Goal: Task Accomplishment & Management: Use online tool/utility

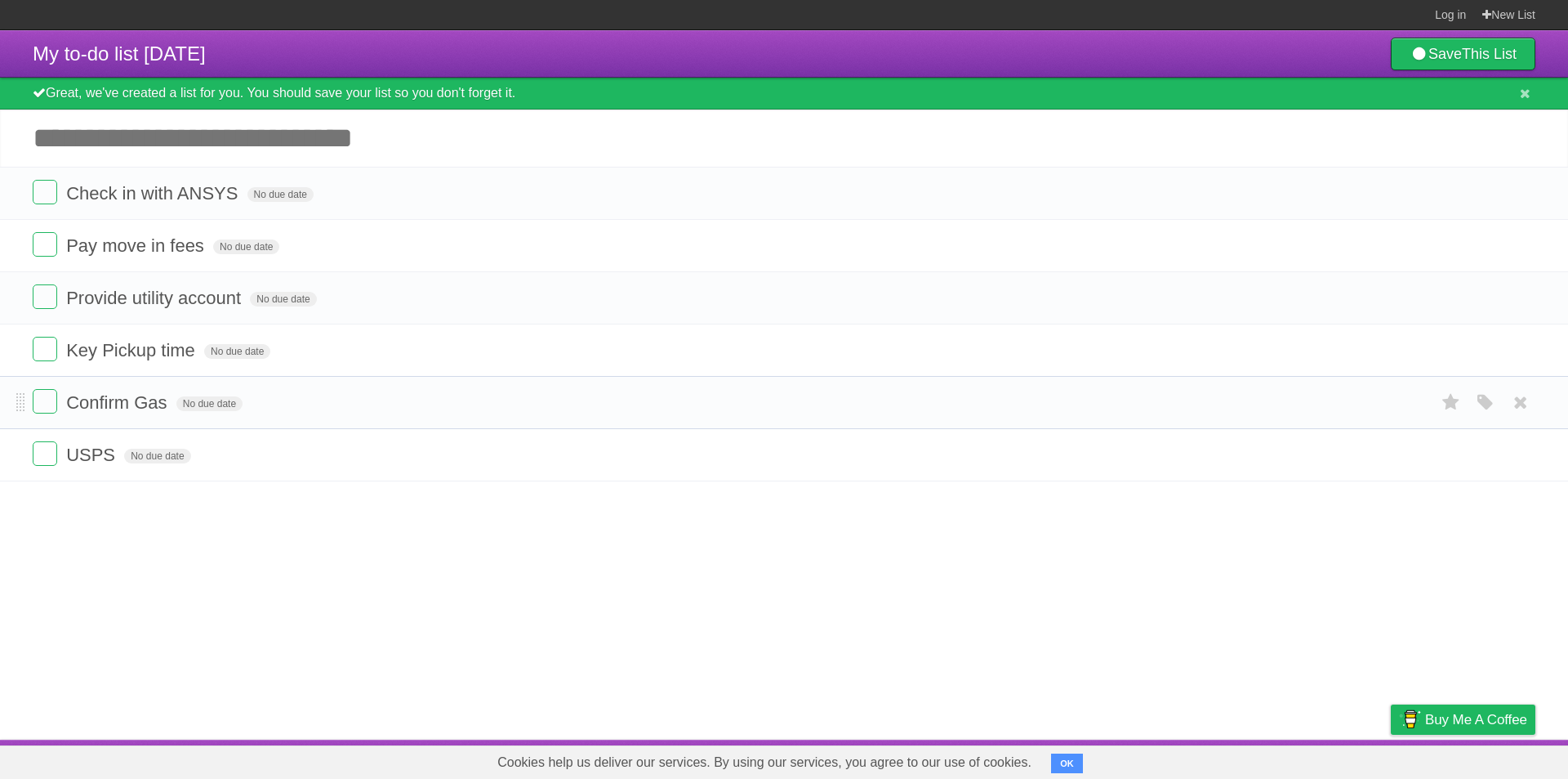
click at [21, 385] on li "Confirm Gas No due date White Red Blue Green Purple Orange" at bounding box center [784, 402] width 1568 height 53
click at [35, 395] on label at bounding box center [45, 401] width 24 height 24
click at [40, 408] on label at bounding box center [45, 401] width 24 height 24
click at [47, 339] on label at bounding box center [45, 349] width 24 height 24
click at [186, 502] on article "My to-do list [DATE] Save This List Great, we've created a list for you. You sh…" at bounding box center [784, 385] width 1568 height 709
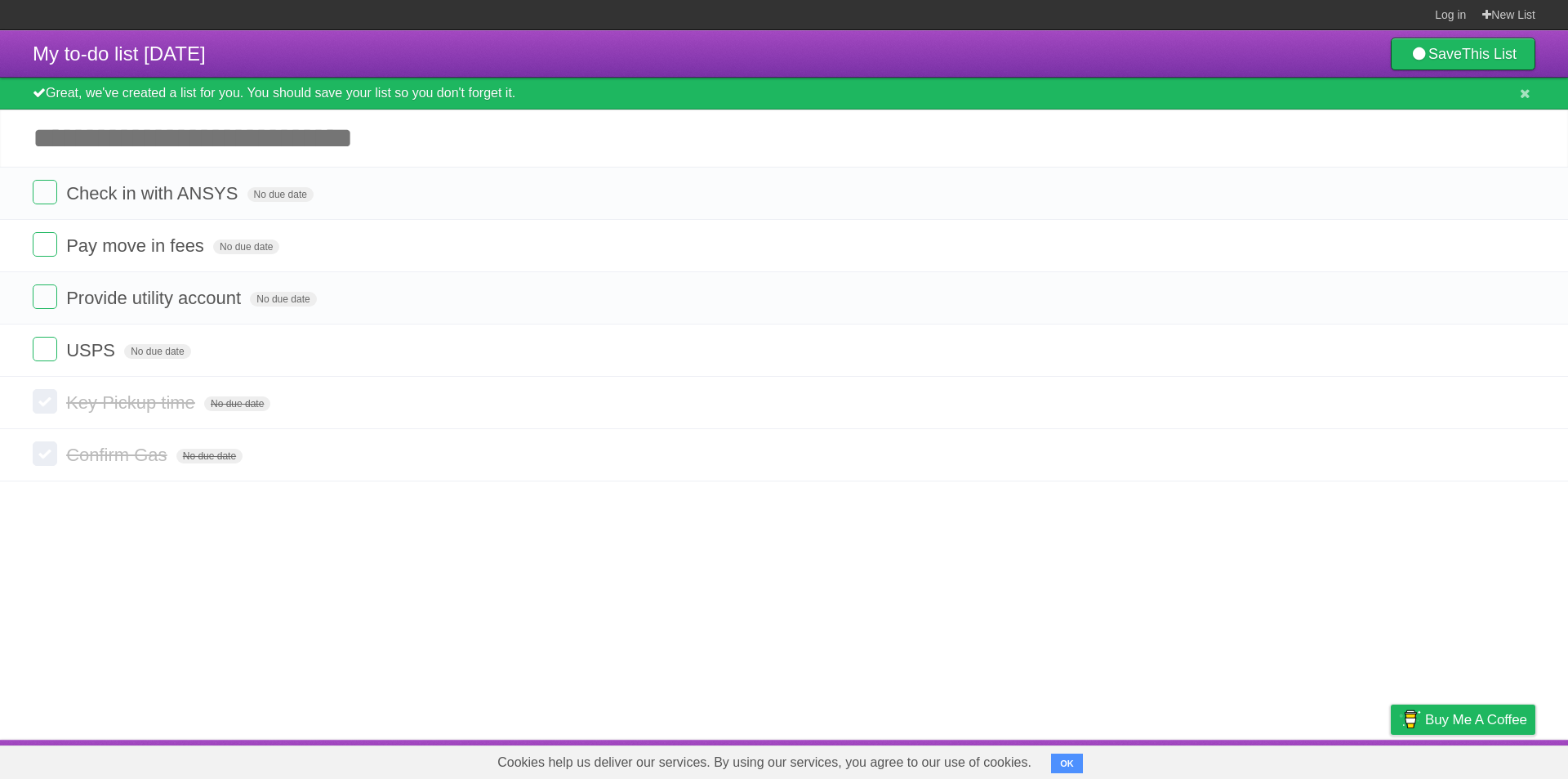
click at [210, 150] on input "Add another task" at bounding box center [784, 138] width 1568 height 57
type input "*"
type input "**********"
click input "*********" at bounding box center [0, 0] width 0 height 0
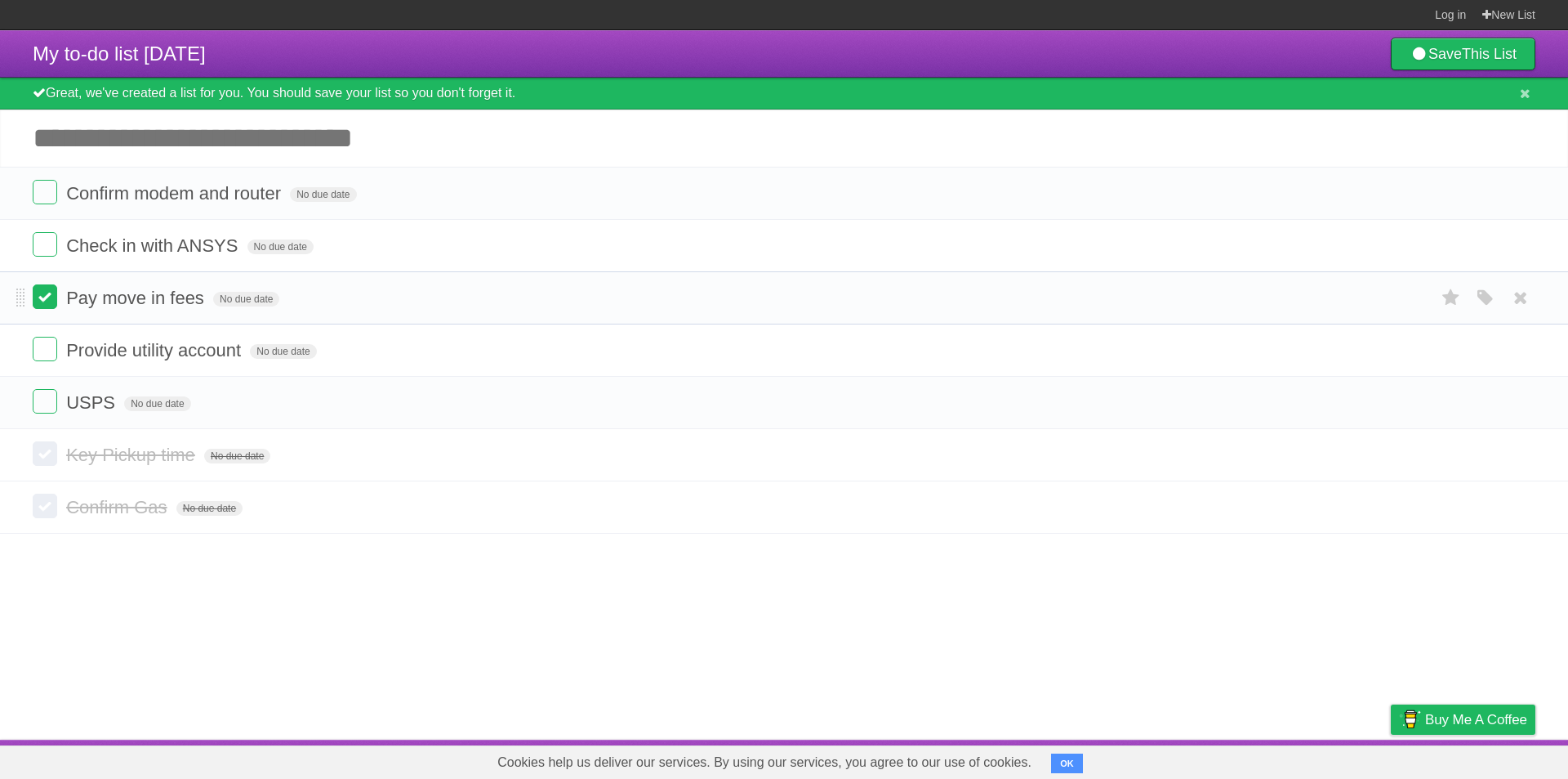
click at [45, 289] on label at bounding box center [45, 296] width 24 height 24
click at [36, 315] on li "Provide utility account No due date White Red Blue Green Purple Orange" at bounding box center [784, 297] width 1568 height 53
click at [39, 302] on label at bounding box center [45, 296] width 24 height 24
click at [49, 198] on label at bounding box center [45, 192] width 24 height 24
